Goal: Check status: Check status

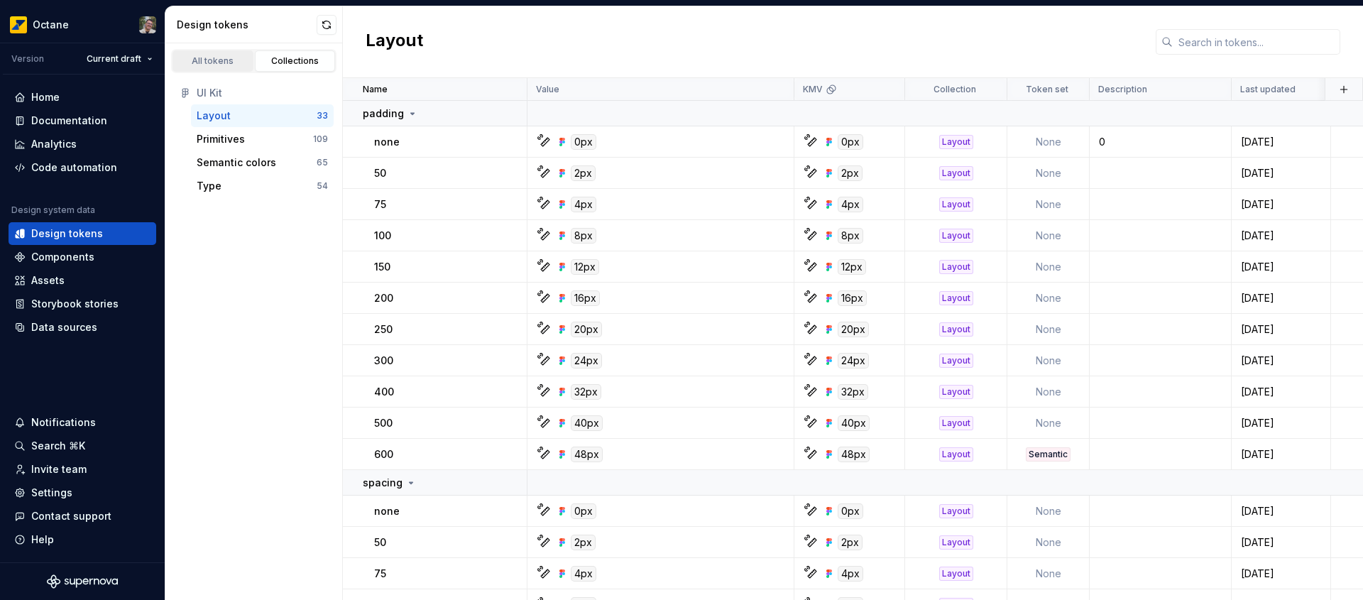
click at [221, 63] on div "All tokens" at bounding box center [213, 60] width 71 height 11
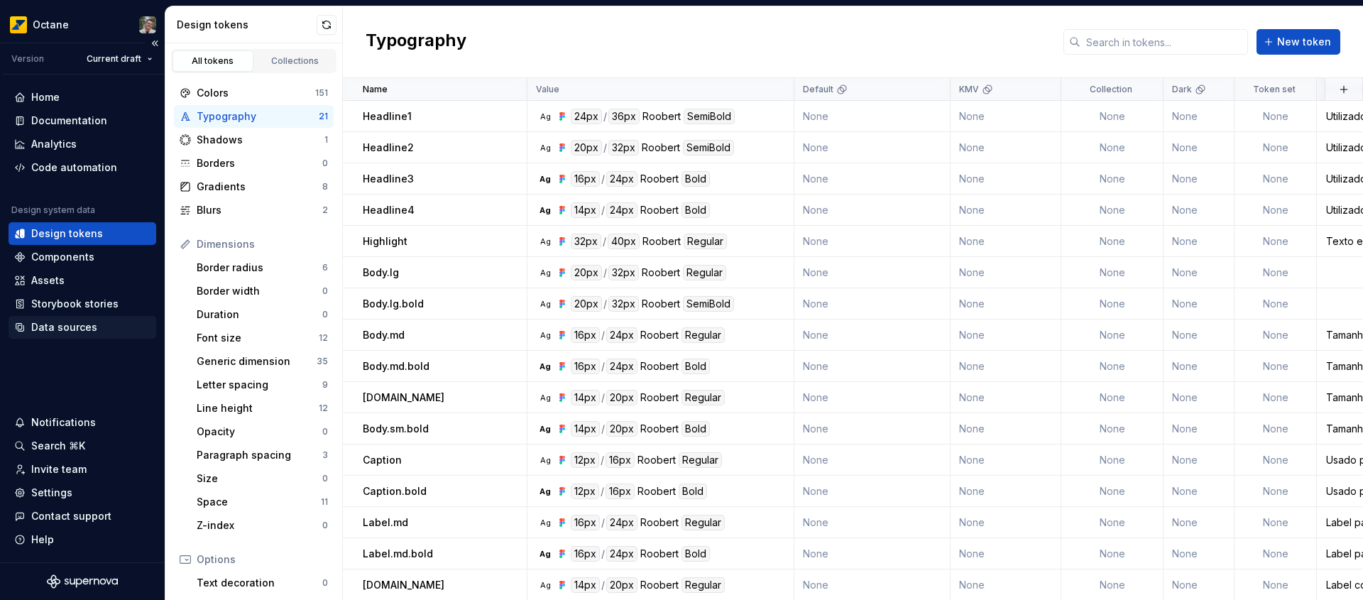
click at [84, 330] on div "Data sources" at bounding box center [64, 327] width 66 height 14
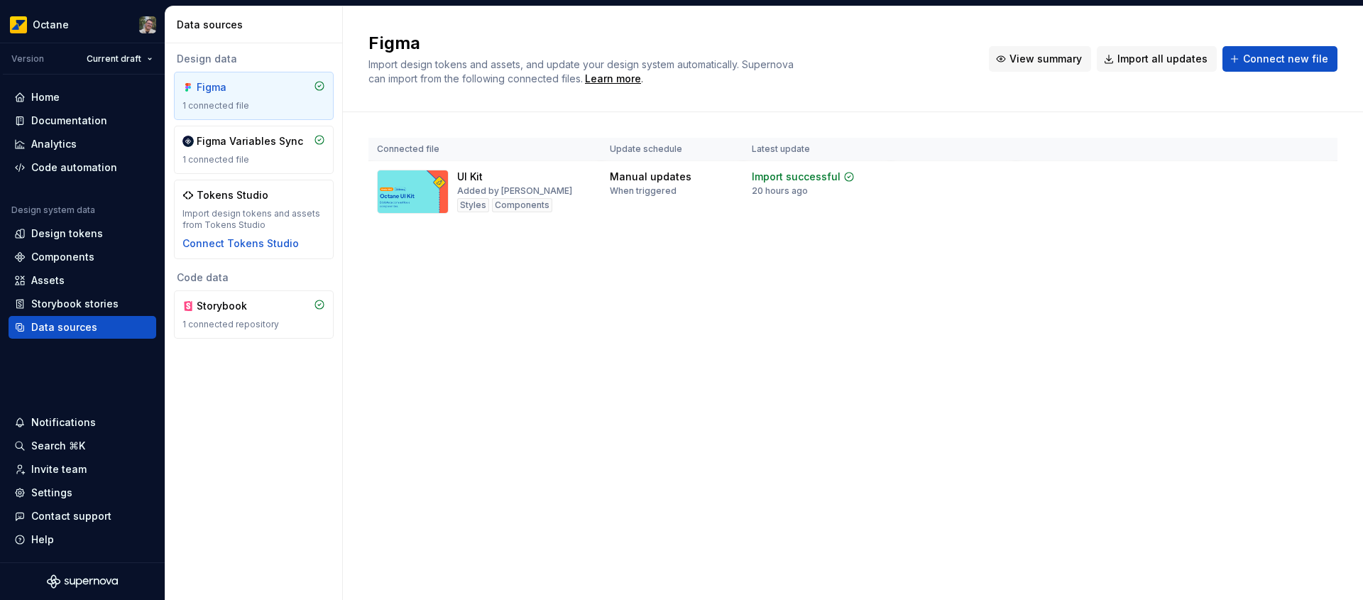
click at [1082, 64] on span "View summary" at bounding box center [1046, 59] width 72 height 14
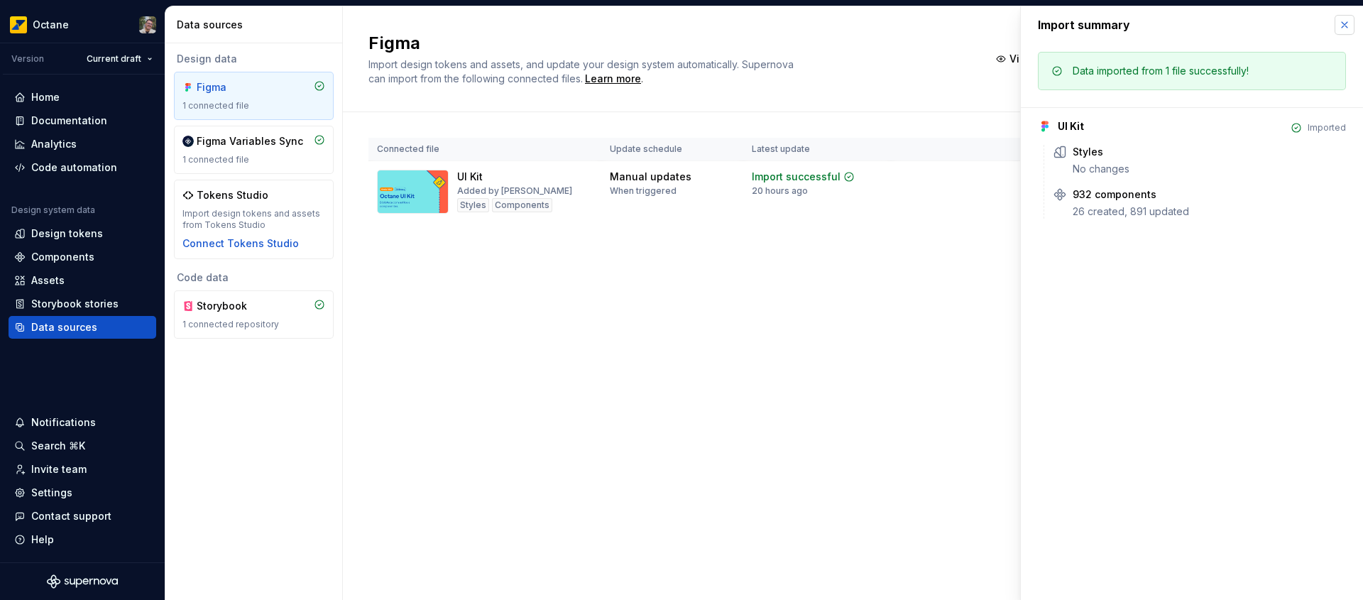
click at [1343, 31] on button "button" at bounding box center [1345, 25] width 20 height 20
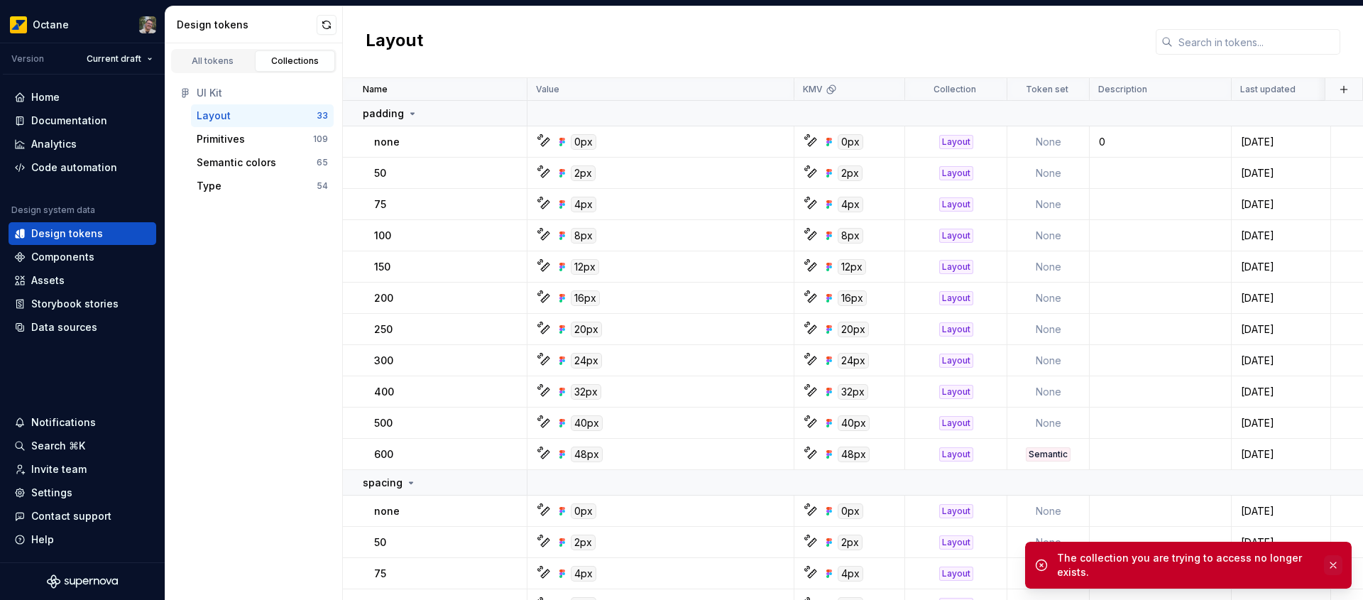
click at [1333, 570] on button "button" at bounding box center [1333, 565] width 18 height 20
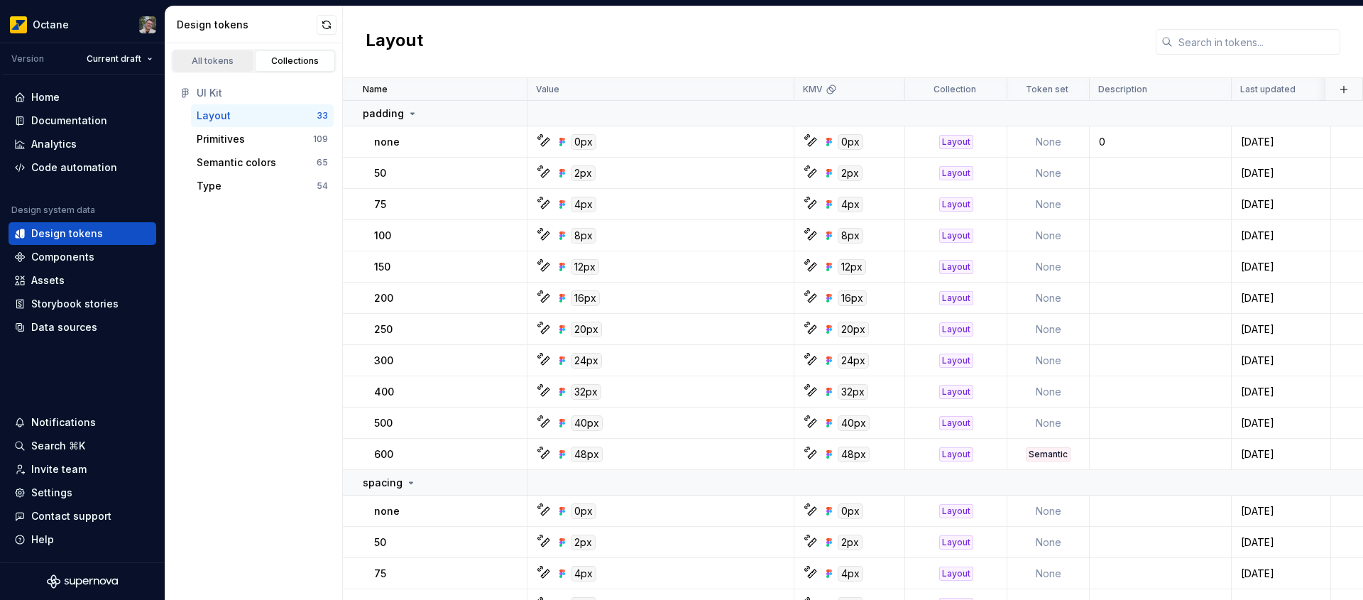
click at [228, 67] on link "All tokens" at bounding box center [213, 60] width 81 height 21
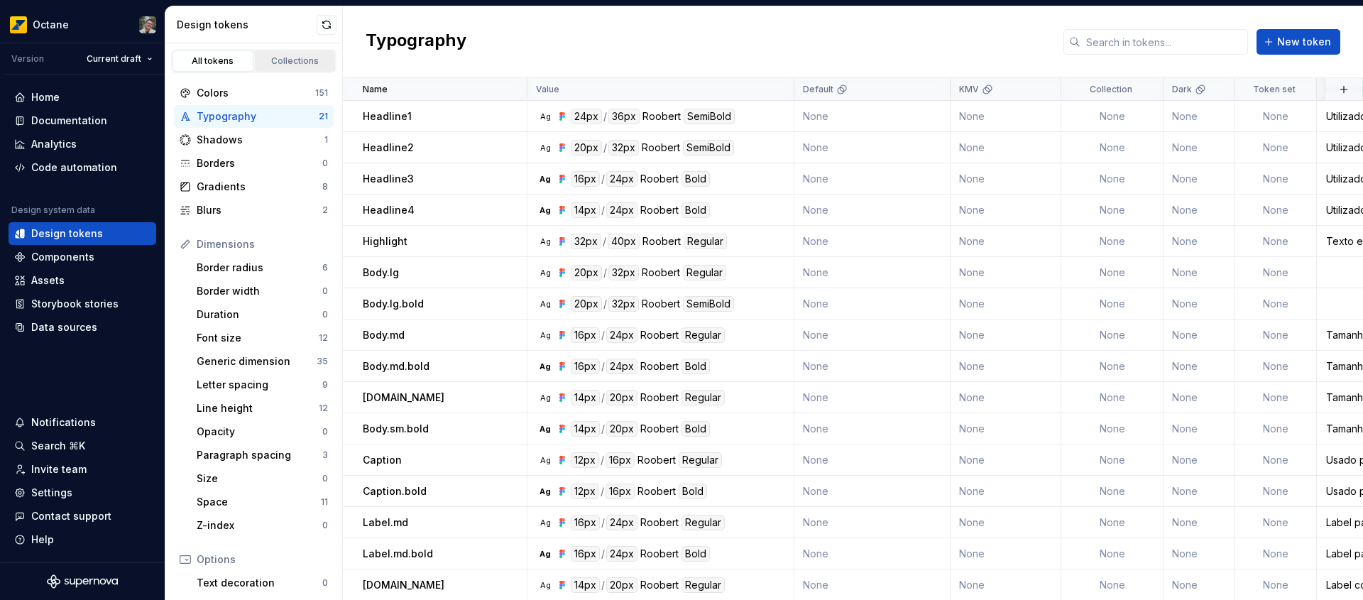
click at [300, 62] on div "Collections" at bounding box center [295, 60] width 71 height 11
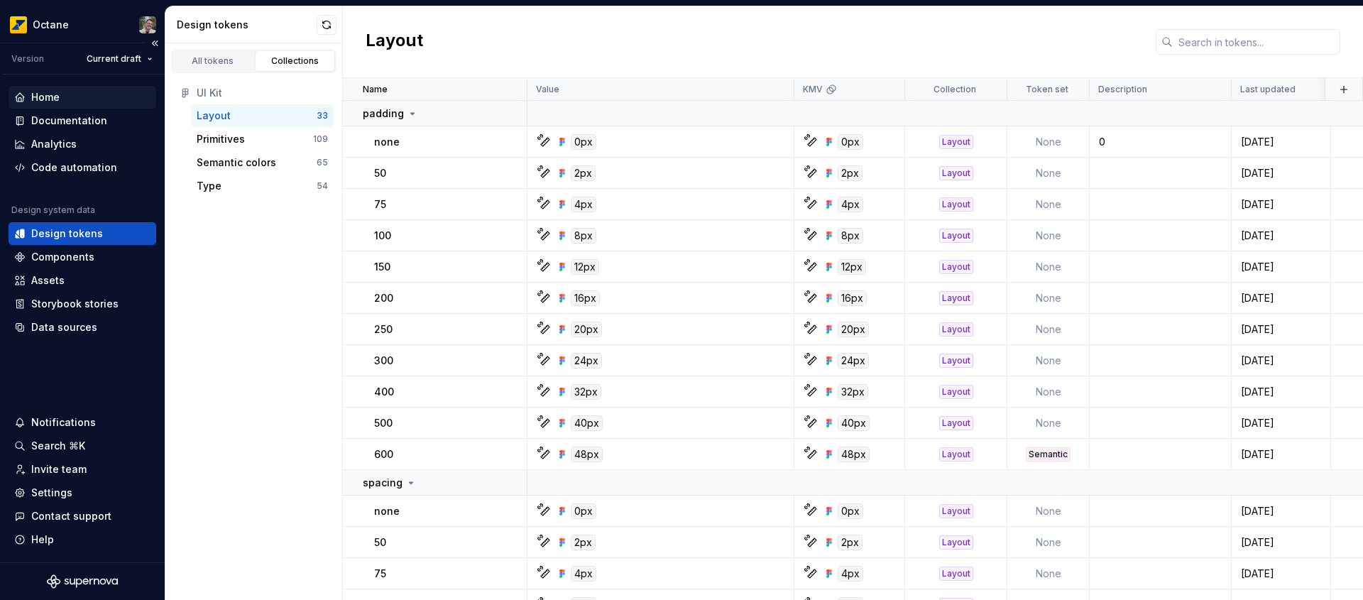
click at [86, 90] on div "Home" at bounding box center [82, 97] width 136 height 14
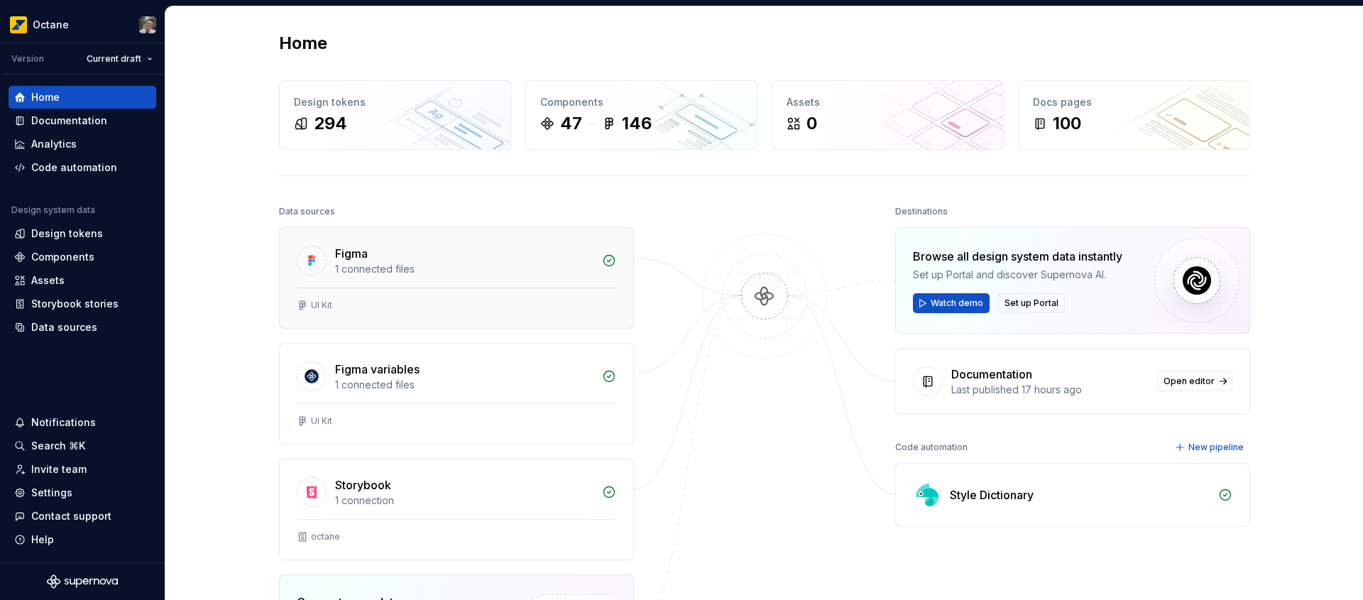
click at [455, 270] on div "1 connected files" at bounding box center [464, 269] width 258 height 14
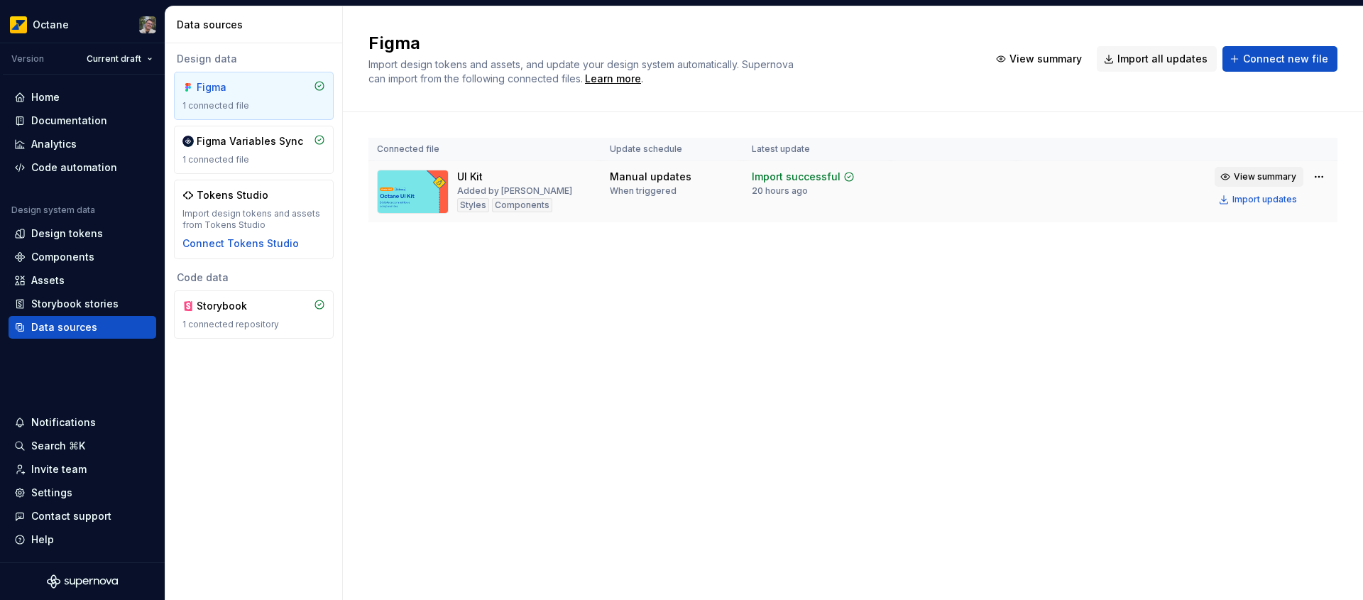
drag, startPoint x: 1270, startPoint y: 174, endPoint x: 1257, endPoint y: 173, distance: 12.9
click at [1270, 175] on span "View summary" at bounding box center [1265, 176] width 62 height 11
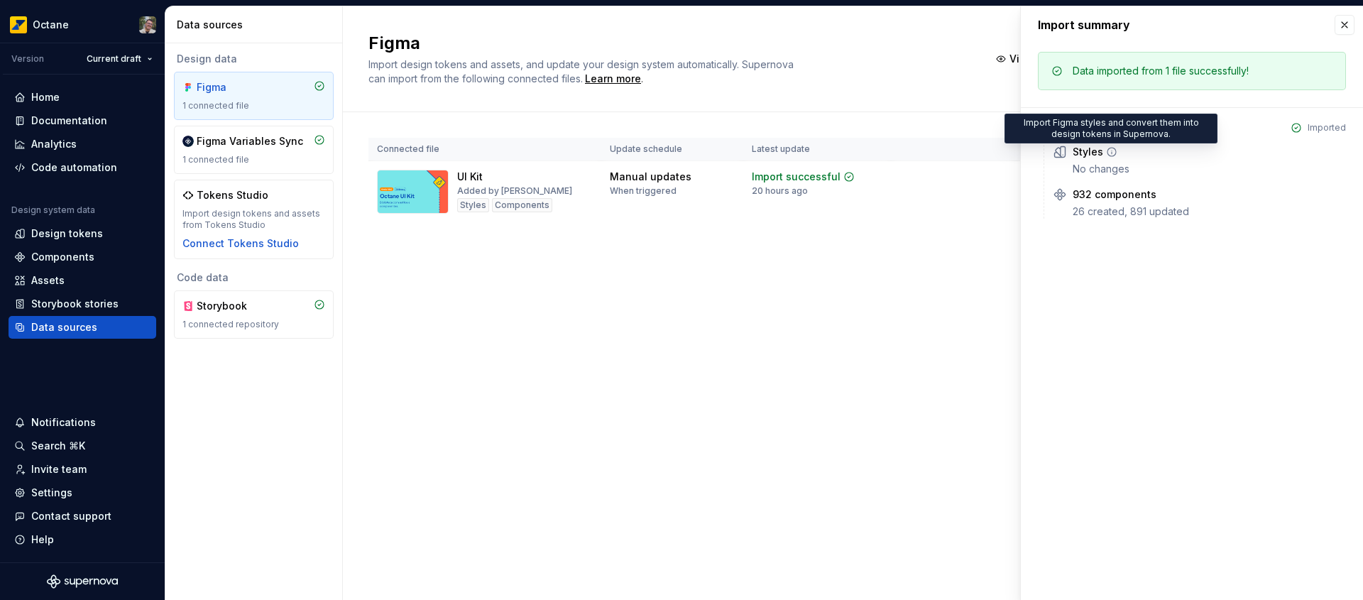
click at [1113, 152] on icon at bounding box center [1111, 151] width 11 height 11
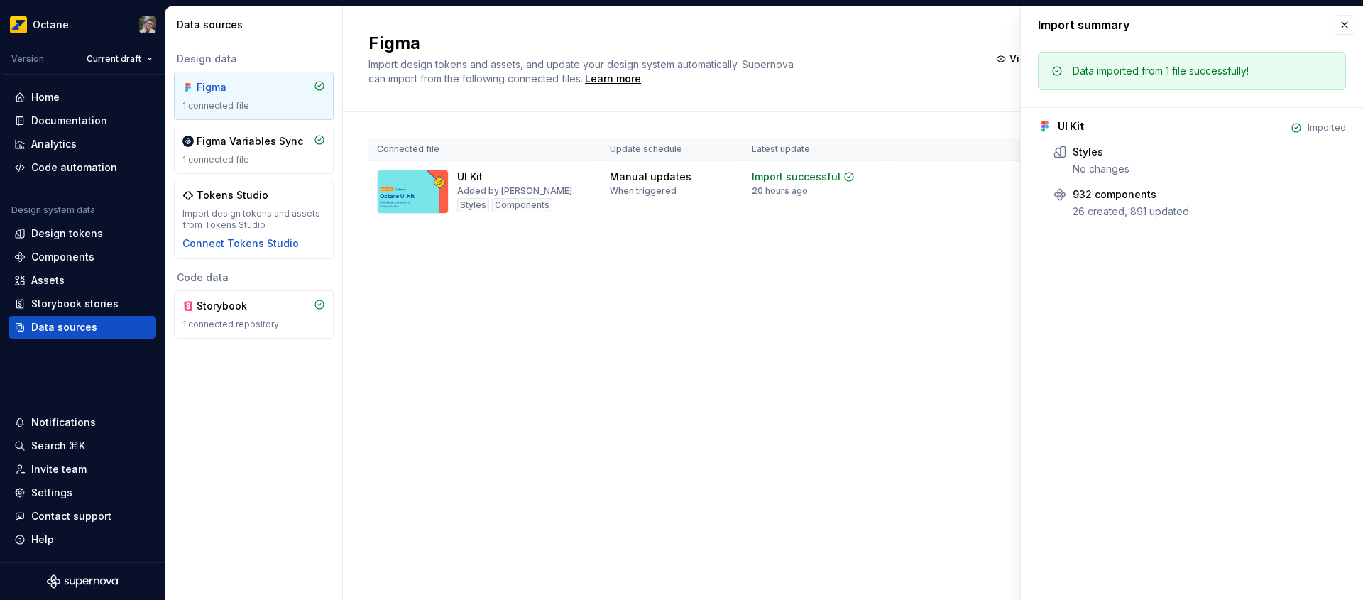
click at [727, 351] on div "Figma Import design tokens and assets, and update your design system automatica…" at bounding box center [853, 303] width 1020 height 594
click at [1345, 26] on button "button" at bounding box center [1345, 25] width 20 height 20
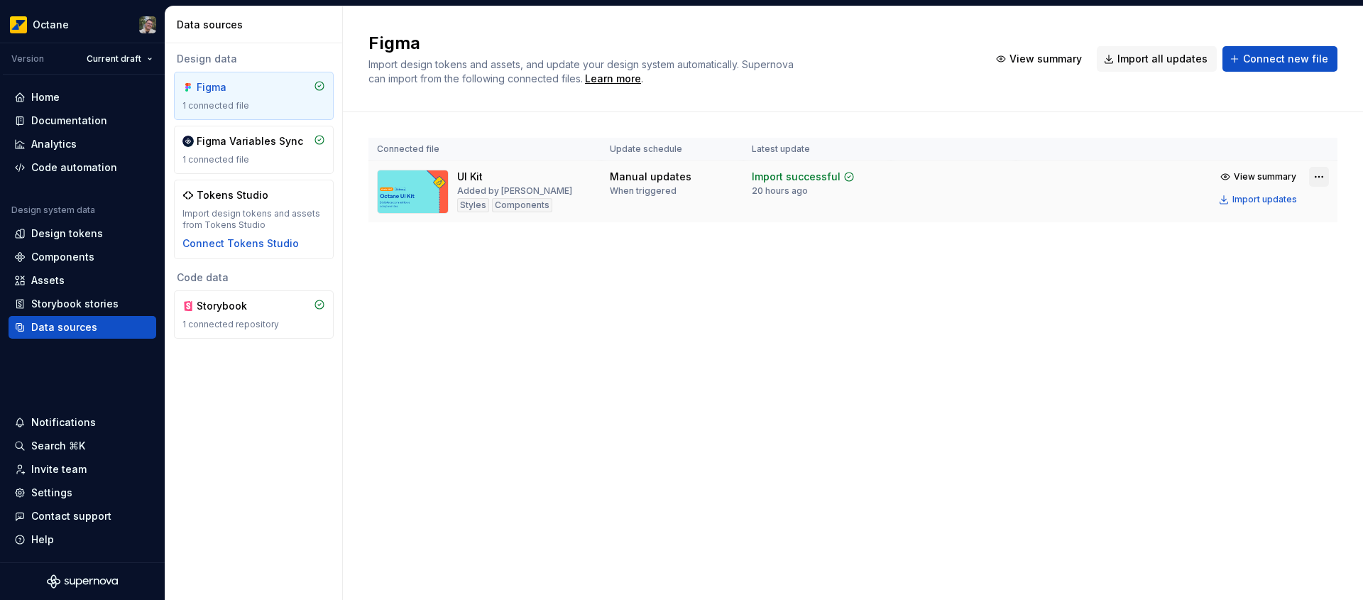
click at [1320, 180] on html "Octane Version Current draft Home Documentation Analytics Code automation Desig…" at bounding box center [681, 300] width 1363 height 600
click at [1035, 296] on html "Octane Version Current draft Home Documentation Analytics Code automation Desig…" at bounding box center [681, 300] width 1363 height 600
click at [414, 197] on img at bounding box center [413, 192] width 72 height 44
click at [498, 192] on div "Added by [PERSON_NAME]" at bounding box center [514, 190] width 115 height 11
click at [436, 192] on img at bounding box center [413, 192] width 72 height 44
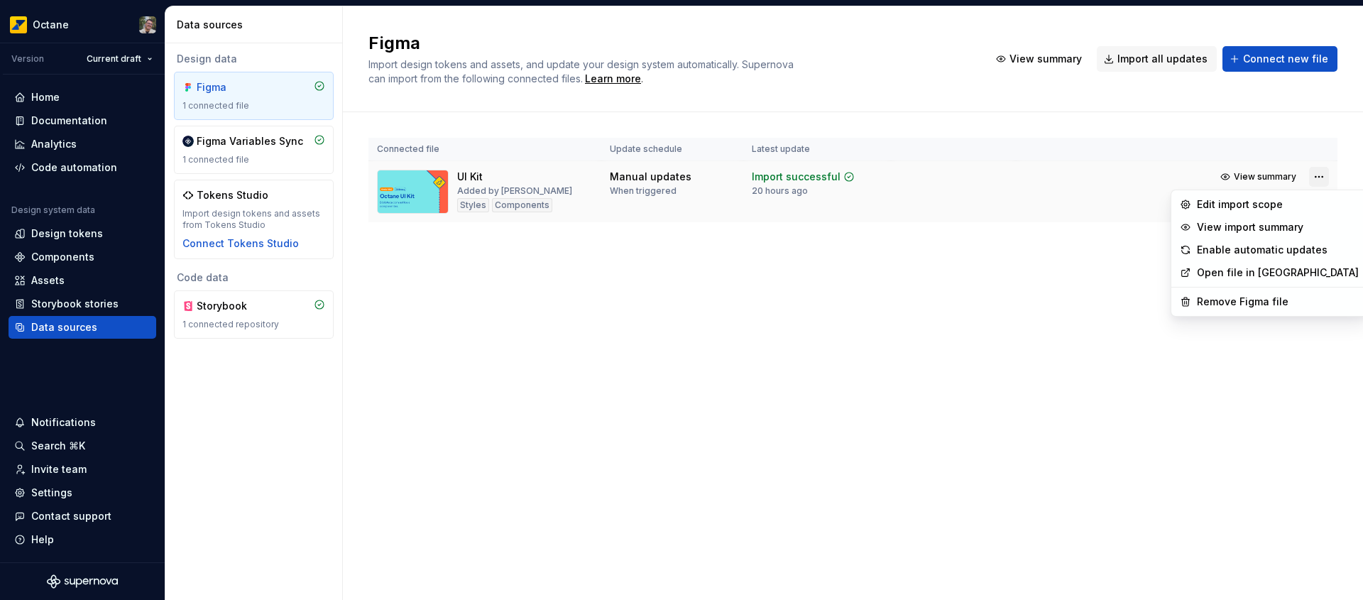
click at [1315, 177] on html "Octane Version Current draft Home Documentation Analytics Code automation Desig…" at bounding box center [681, 300] width 1363 height 600
click at [1314, 177] on html "Octane Version Current draft Home Documentation Analytics Code automation Desig…" at bounding box center [681, 300] width 1363 height 600
click at [892, 238] on html "Octane Version Current draft Home Documentation Analytics Code automation Desig…" at bounding box center [681, 300] width 1363 height 600
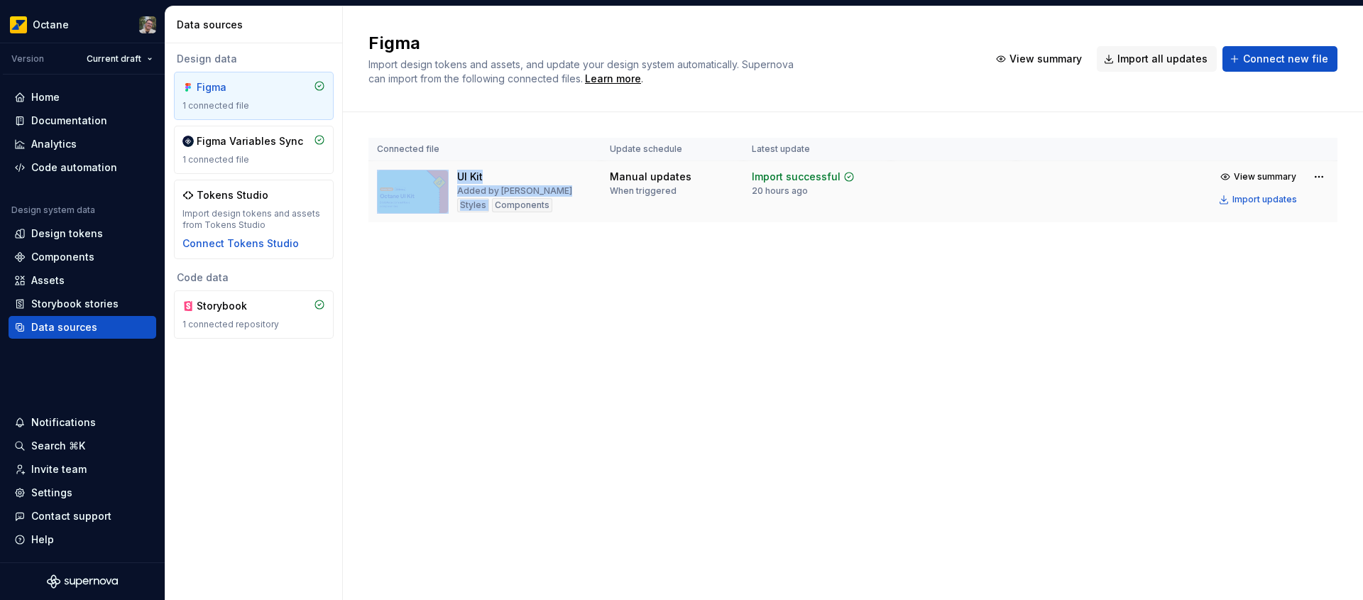
drag, startPoint x: 538, startPoint y: 197, endPoint x: 433, endPoint y: 177, distance: 106.9
click at [433, 177] on div "UI Kit Added by Tiago Styles Components" at bounding box center [485, 192] width 216 height 44
click at [433, 177] on img at bounding box center [413, 192] width 72 height 44
click at [410, 187] on img at bounding box center [413, 192] width 72 height 44
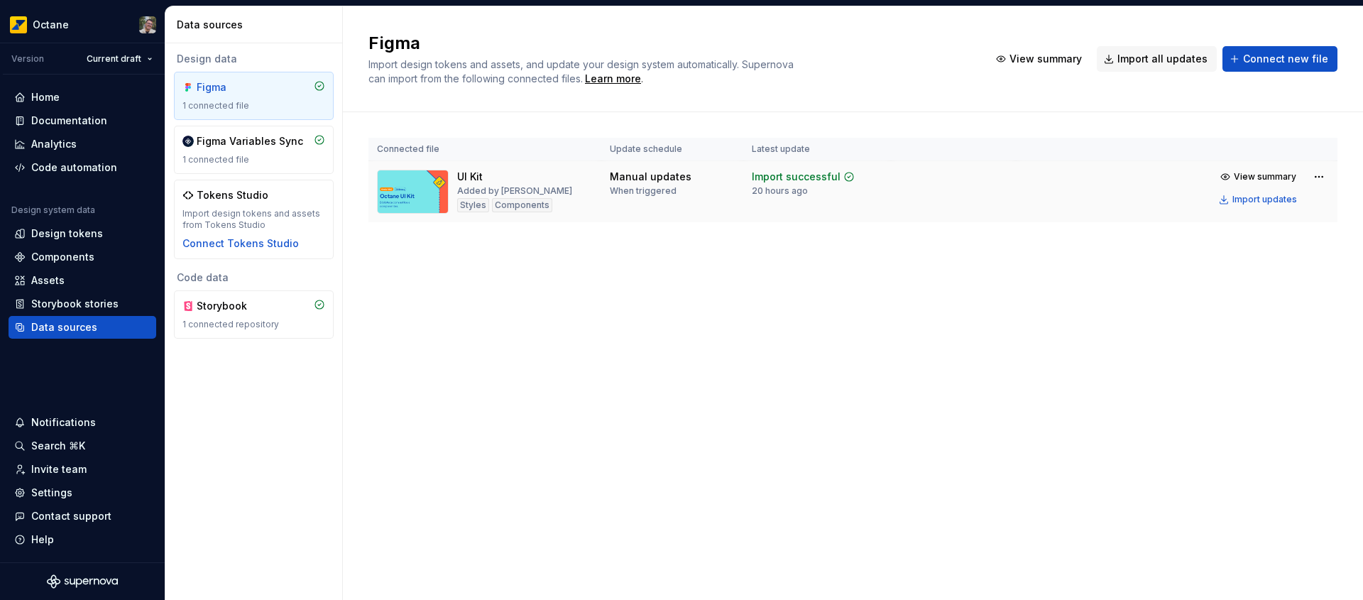
click at [703, 190] on div "Manual updates When triggered" at bounding box center [672, 183] width 125 height 27
drag, startPoint x: 663, startPoint y: 212, endPoint x: 460, endPoint y: 178, distance: 205.8
click at [460, 178] on tr "UI Kit Added by Tiago Styles Components Manual updates When triggered Import su…" at bounding box center [852, 192] width 969 height 62
click at [460, 178] on div "UI Kit" at bounding box center [470, 177] width 26 height 14
drag, startPoint x: 459, startPoint y: 175, endPoint x: 620, endPoint y: 212, distance: 165.3
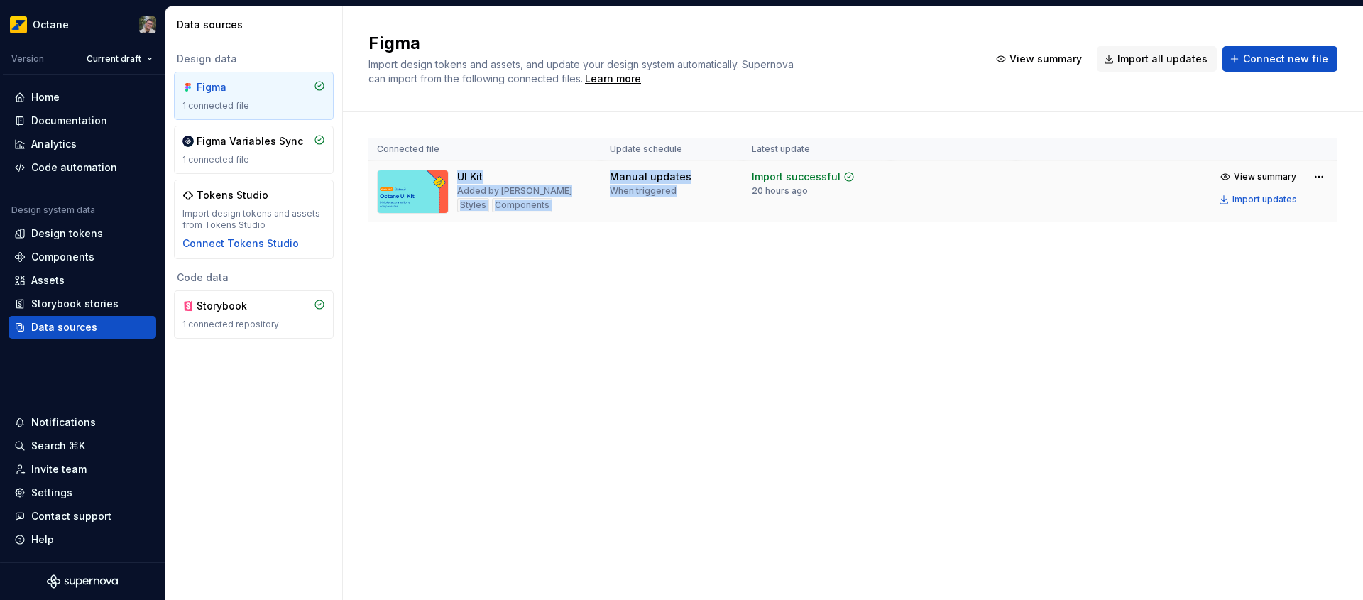
click at [620, 212] on tr "UI Kit Added by Tiago Styles Components Manual updates When triggered Import su…" at bounding box center [852, 192] width 969 height 62
click at [621, 211] on td "Manual updates When triggered" at bounding box center [672, 192] width 142 height 62
drag, startPoint x: 506, startPoint y: 190, endPoint x: 387, endPoint y: 178, distance: 119.2
click at [387, 178] on tr "UI Kit Added by Tiago Styles Components Manual updates When triggered Import su…" at bounding box center [852, 192] width 969 height 62
click at [387, 178] on img at bounding box center [413, 192] width 72 height 44
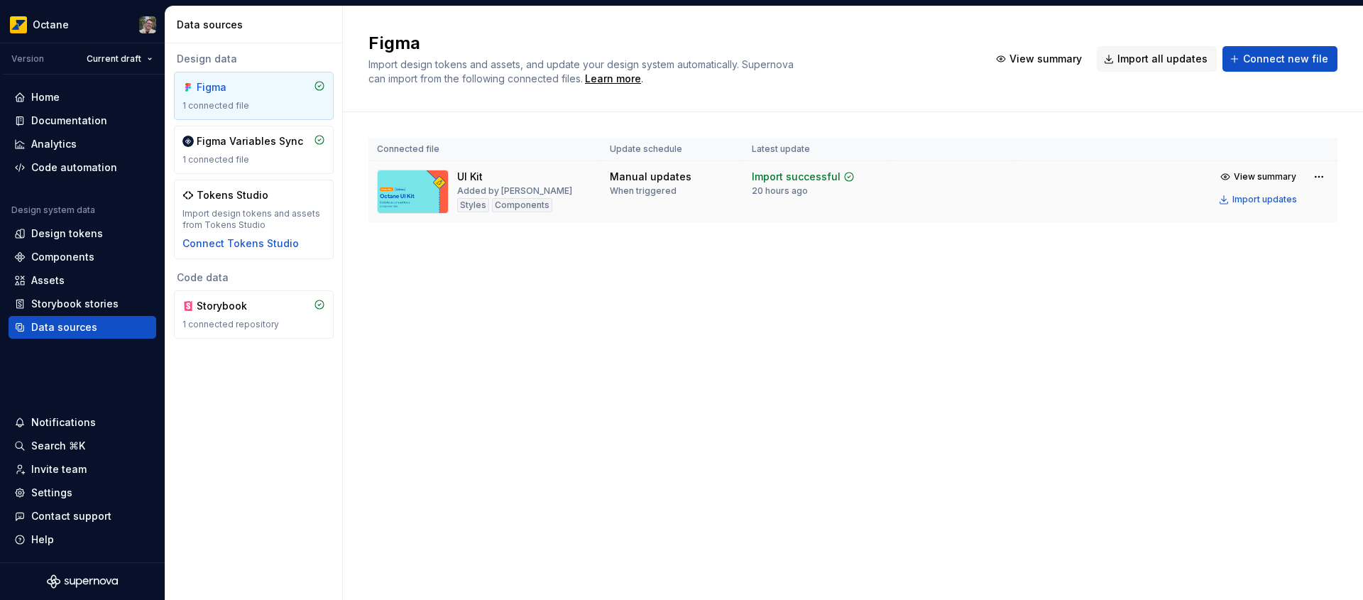
click at [462, 175] on div "UI Kit" at bounding box center [470, 177] width 26 height 14
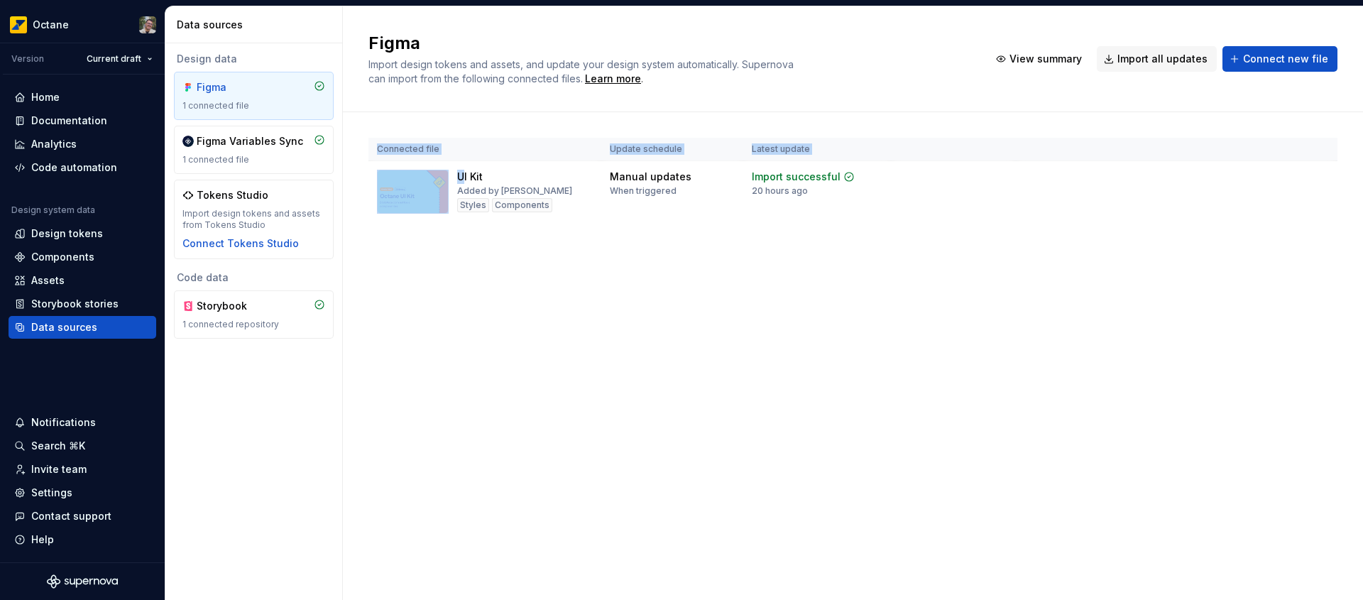
drag, startPoint x: 463, startPoint y: 173, endPoint x: 814, endPoint y: 229, distance: 356.0
click at [819, 231] on div "Connected file Update schedule Latest update UI Kit Added by Tiago Styles Compo…" at bounding box center [852, 194] width 969 height 164
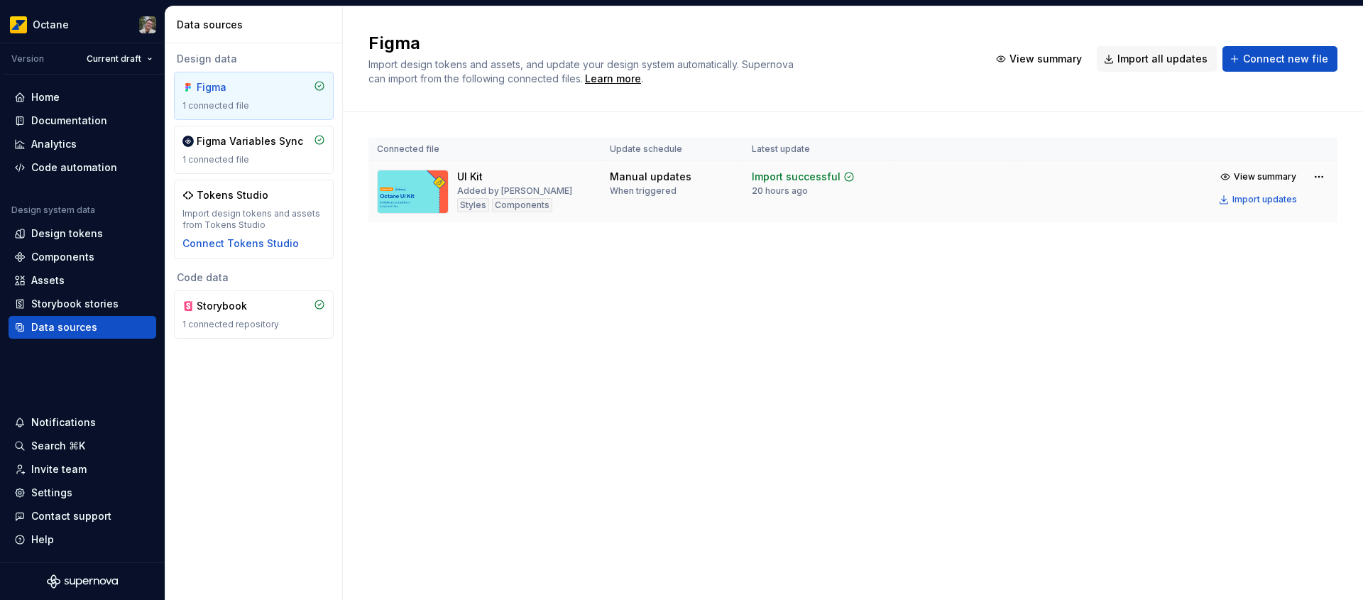
click at [796, 213] on td "Import successful 20 hours ago" at bounding box center [817, 192] width 148 height 62
drag, startPoint x: 593, startPoint y: 189, endPoint x: 447, endPoint y: 170, distance: 147.4
click at [447, 170] on tr "UI Kit Added by Tiago Styles Components Manual updates When triggered Import su…" at bounding box center [852, 192] width 969 height 62
click at [447, 170] on img at bounding box center [413, 192] width 72 height 44
click at [471, 167] on td "UI Kit Added by Tiago Styles Components" at bounding box center [484, 192] width 233 height 62
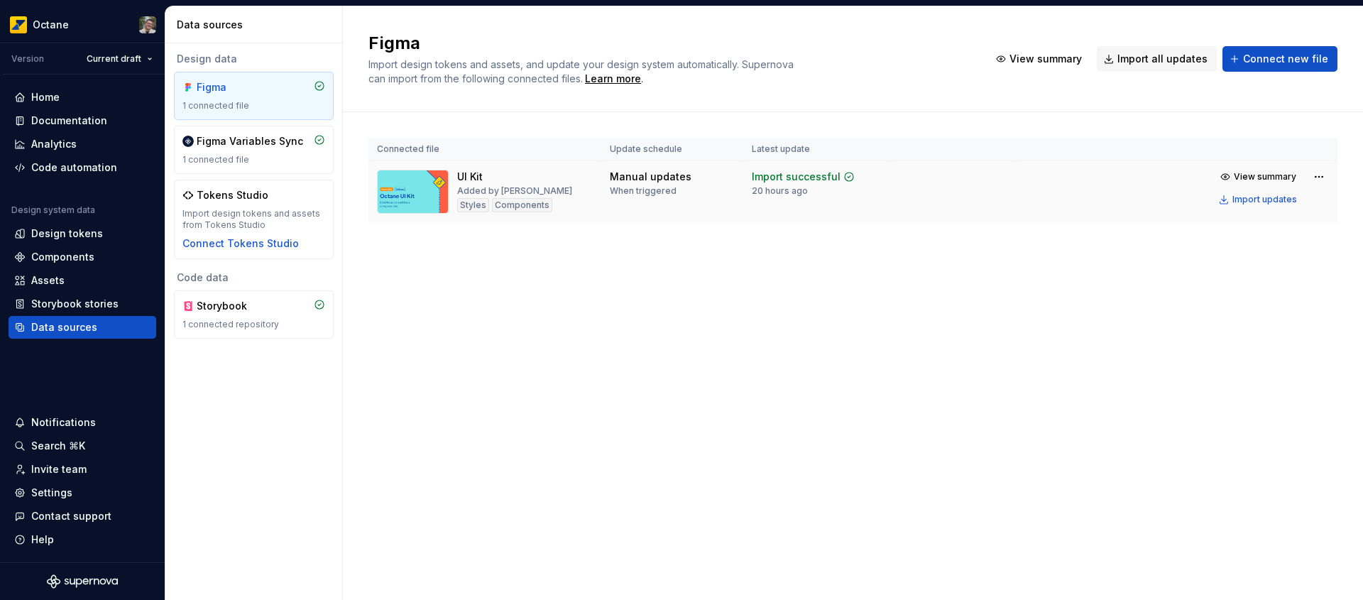
drag, startPoint x: 538, startPoint y: 180, endPoint x: 617, endPoint y: 196, distance: 80.3
click at [719, 212] on tr "UI Kit Added by Tiago Styles Components Manual updates When triggered Import su…" at bounding box center [852, 192] width 969 height 62
drag, startPoint x: 464, startPoint y: 178, endPoint x: 817, endPoint y: 213, distance: 355.3
click at [817, 213] on tr "UI Kit Added by Tiago Styles Components Manual updates When triggered Import su…" at bounding box center [852, 192] width 969 height 62
drag, startPoint x: 716, startPoint y: 210, endPoint x: 612, endPoint y: 209, distance: 104.4
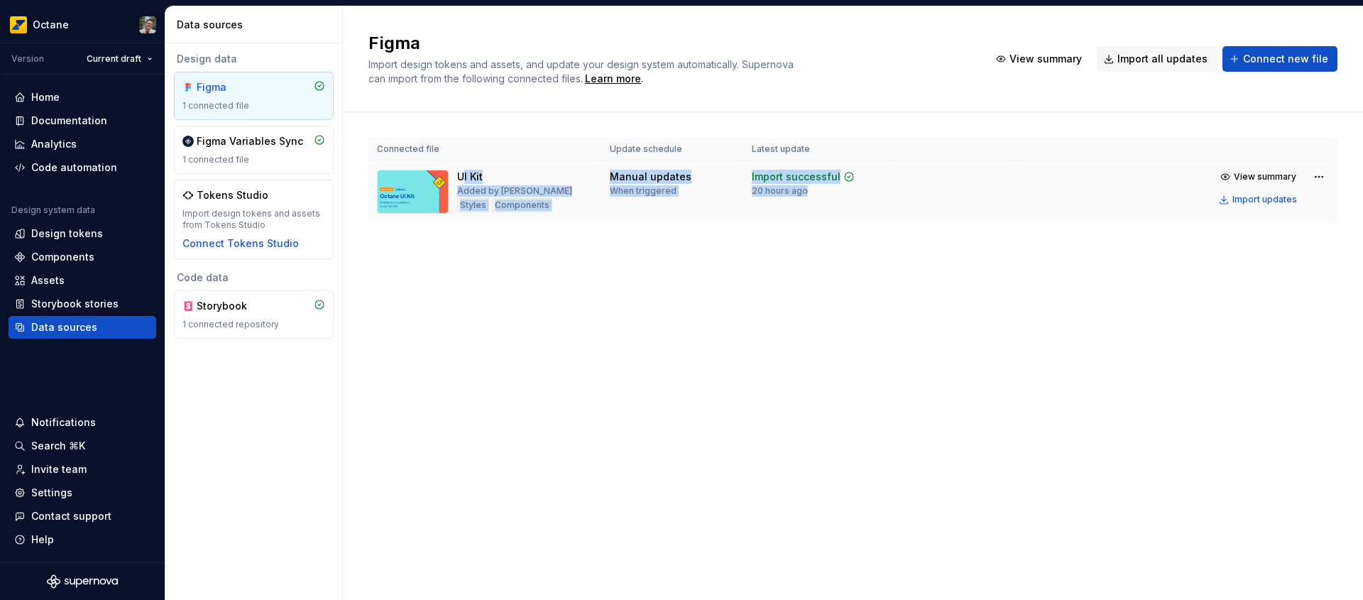
click at [716, 209] on td "Manual updates When triggered" at bounding box center [672, 192] width 142 height 62
drag, startPoint x: 593, startPoint y: 211, endPoint x: 459, endPoint y: 180, distance: 137.8
click at [459, 180] on td "UI Kit Added by Tiago Styles Components" at bounding box center [484, 192] width 233 height 62
click at [459, 180] on div "UI Kit" at bounding box center [470, 177] width 26 height 14
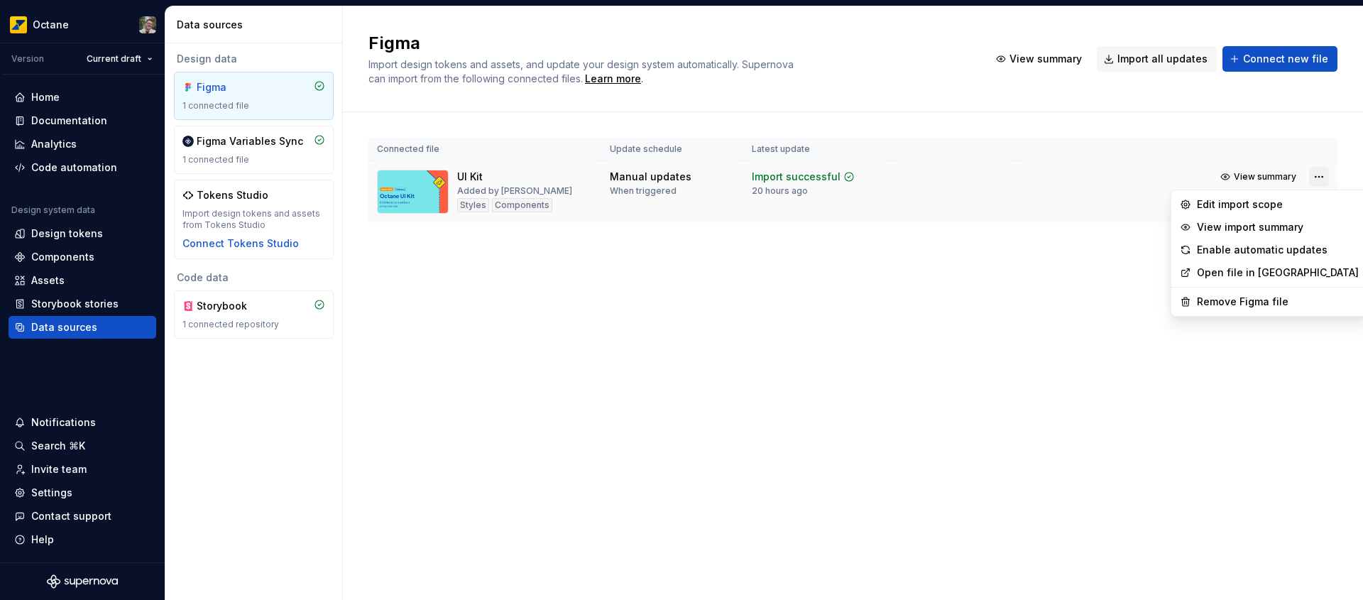
click at [1320, 180] on html "Octane Version Current draft Home Documentation Analytics Code automation Desig…" at bounding box center [681, 300] width 1363 height 600
